Goal: Navigation & Orientation: Find specific page/section

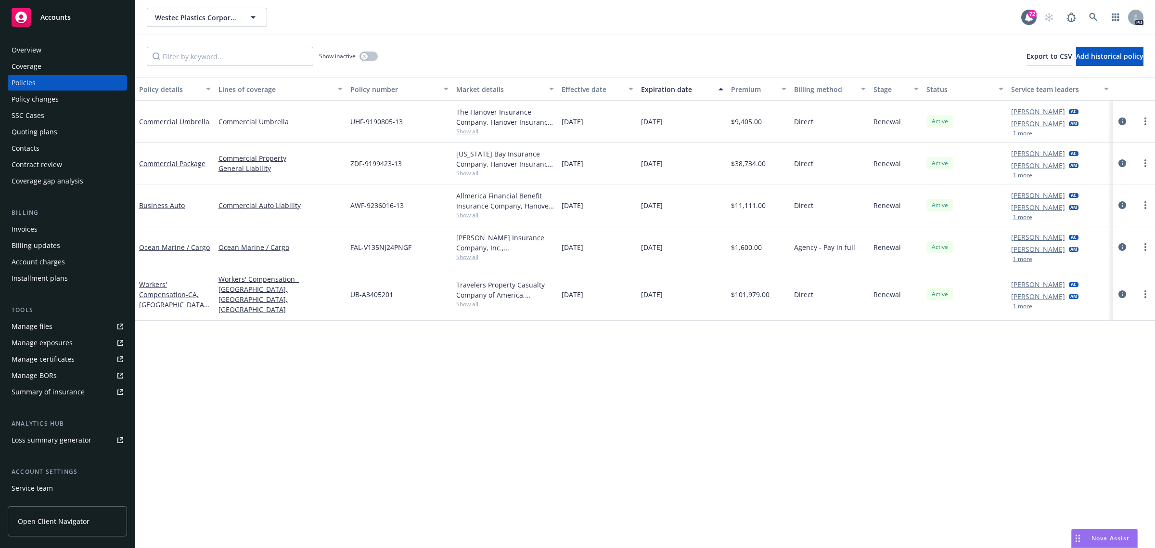
click at [65, 18] on span "Accounts" at bounding box center [55, 17] width 30 height 8
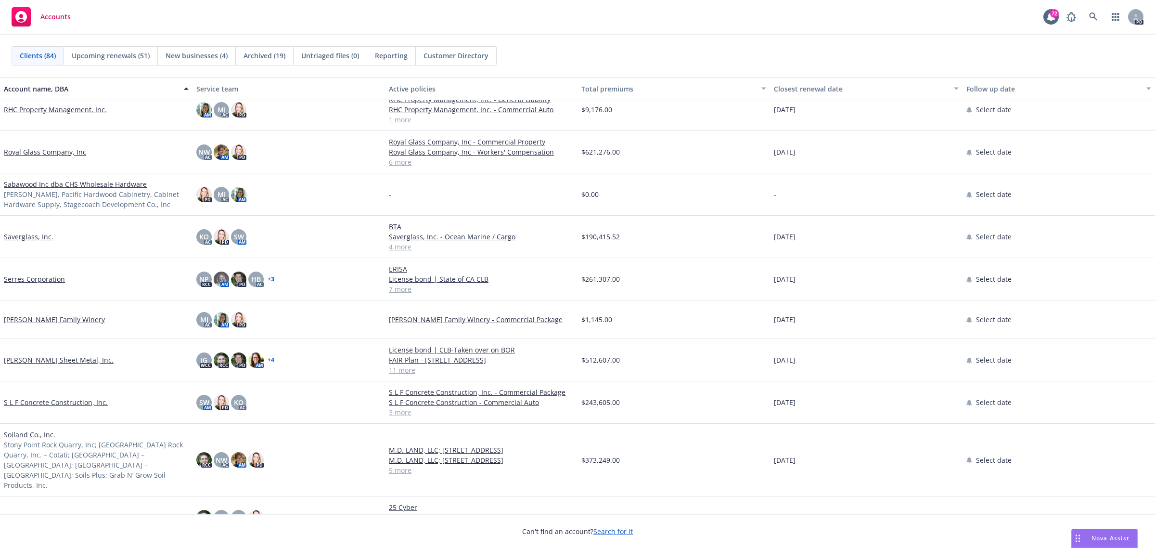
scroll to position [2279, 0]
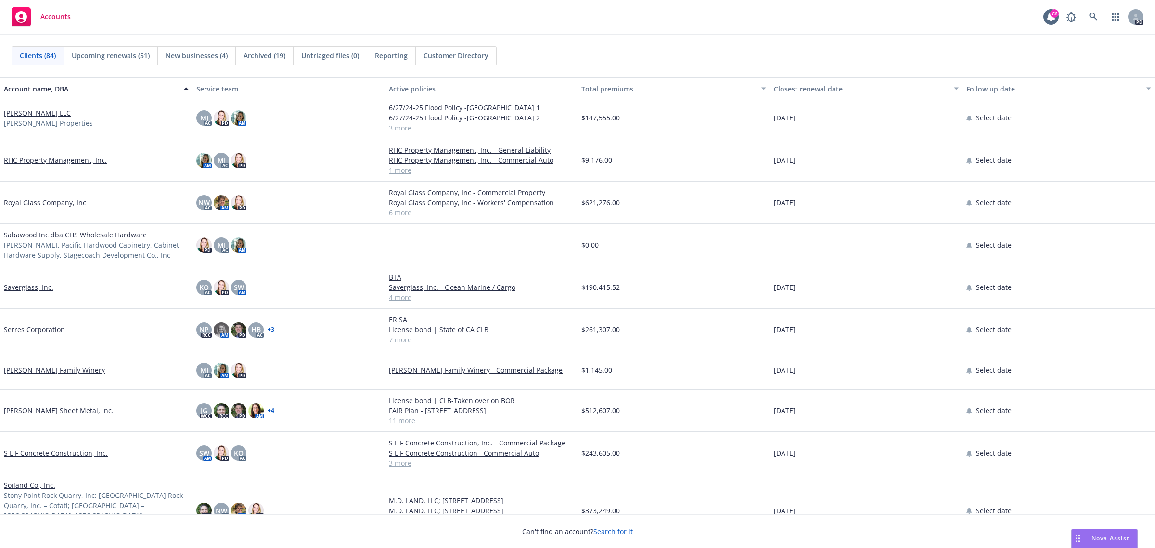
click at [37, 232] on link "Sabawood Inc dba CHS Wholesale Hardware" at bounding box center [75, 235] width 143 height 10
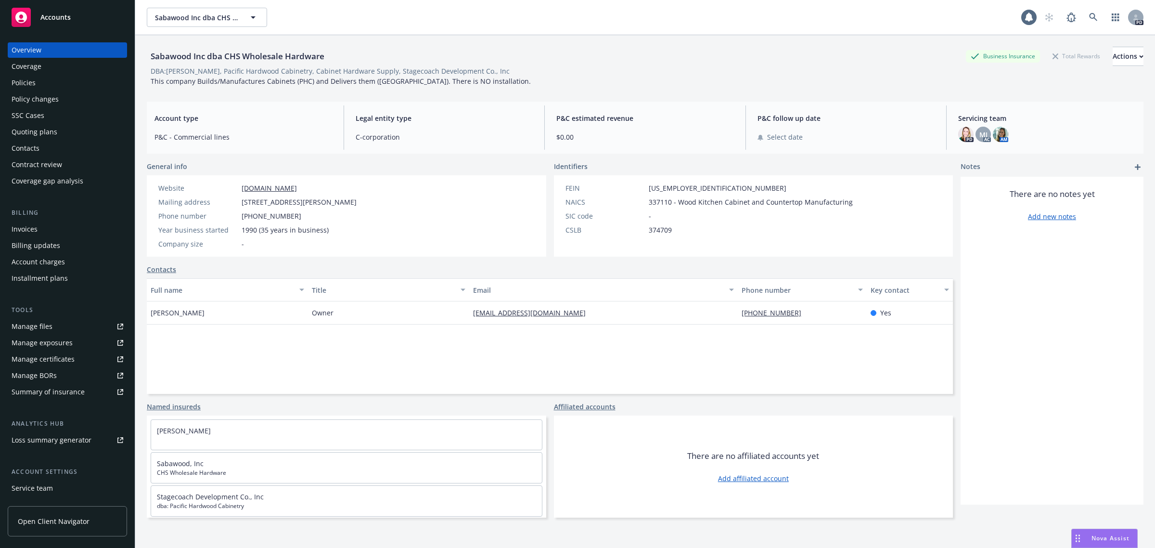
click at [24, 85] on div "Policies" at bounding box center [24, 82] width 24 height 15
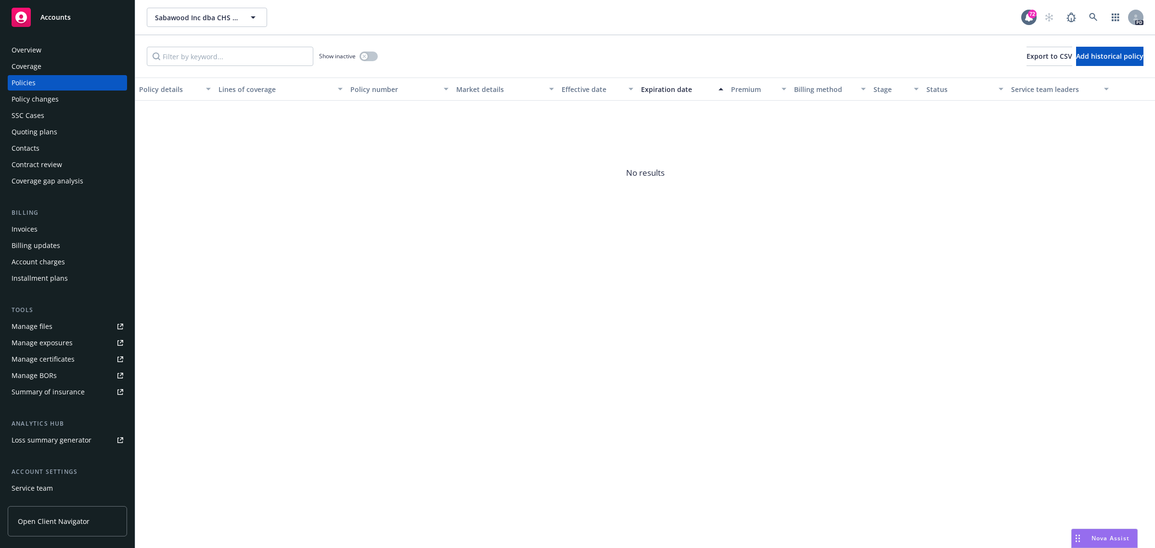
click at [29, 46] on div "Overview" at bounding box center [27, 49] width 30 height 15
